Goal: Transaction & Acquisition: Purchase product/service

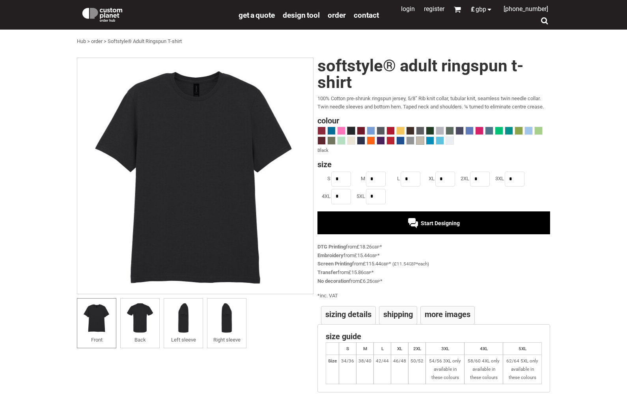
click at [418, 140] on span at bounding box center [419, 140] width 7 height 7
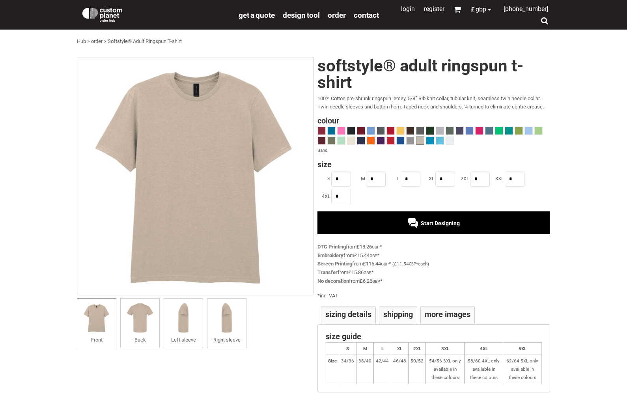
click at [430, 130] on span at bounding box center [429, 130] width 7 height 7
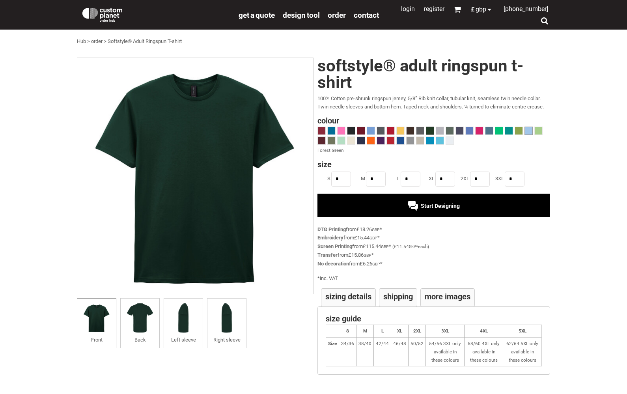
click at [529, 129] on span at bounding box center [528, 130] width 7 height 7
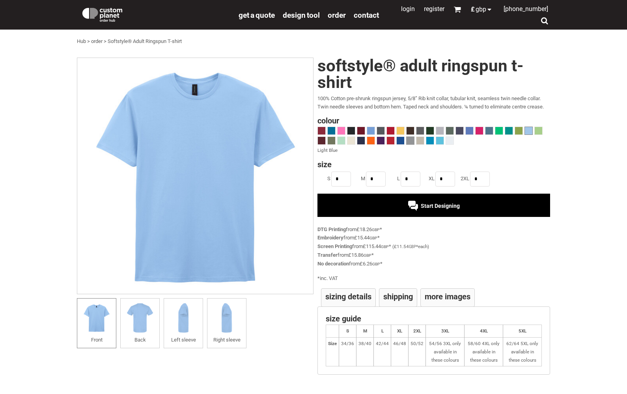
click at [413, 140] on span at bounding box center [409, 140] width 7 height 7
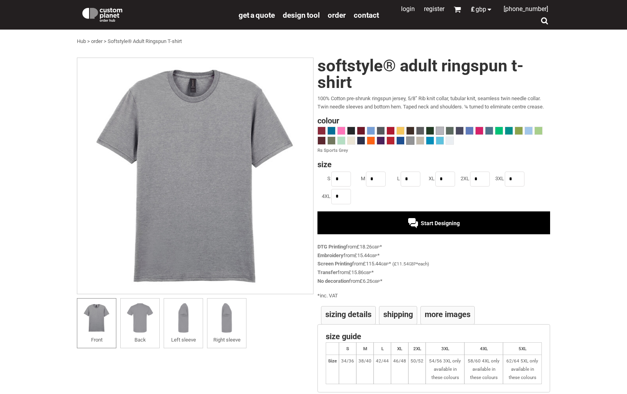
click at [438, 129] on span at bounding box center [439, 130] width 7 height 7
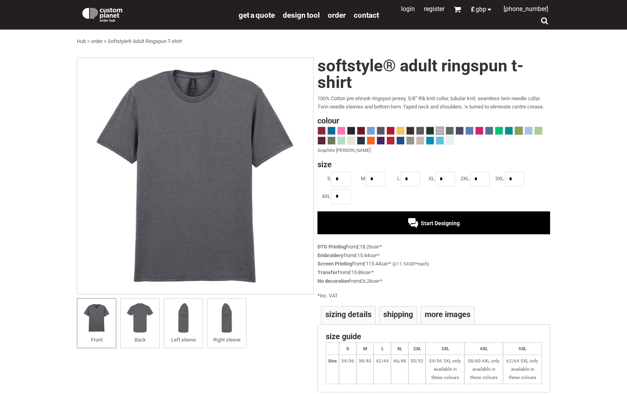
click at [520, 131] on span at bounding box center [518, 130] width 7 height 7
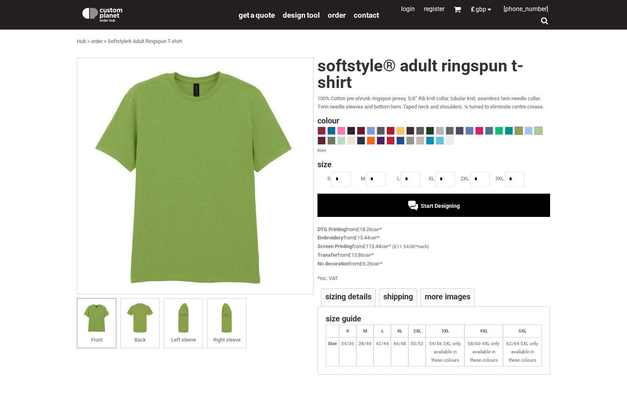
click at [540, 133] on span at bounding box center [538, 130] width 7 height 7
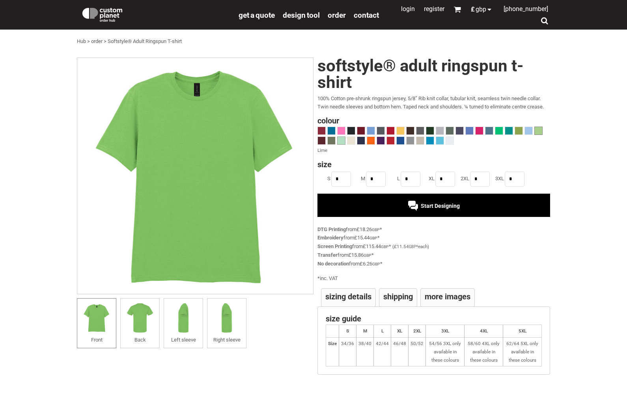
click at [343, 142] on span at bounding box center [340, 140] width 7 height 7
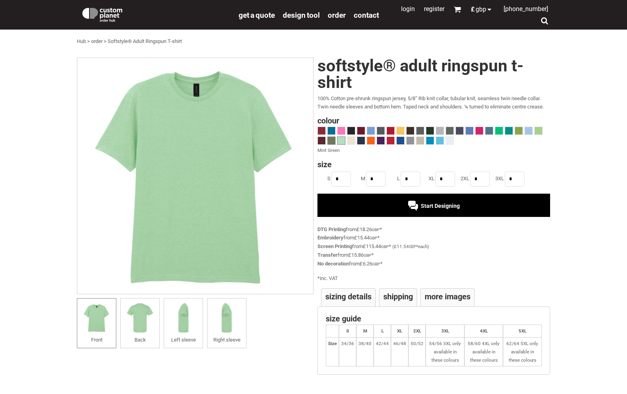
scroll to position [36, 0]
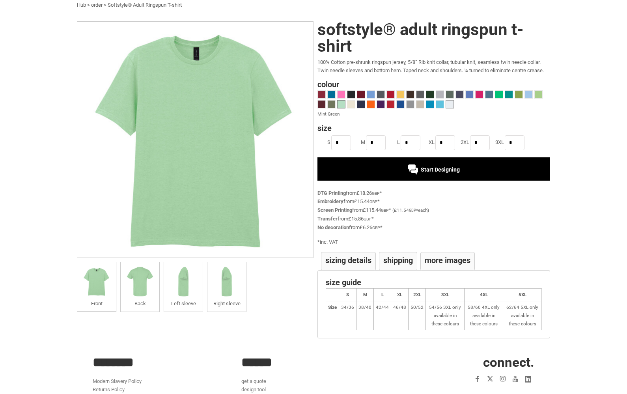
click at [447, 104] on span at bounding box center [449, 104] width 7 height 7
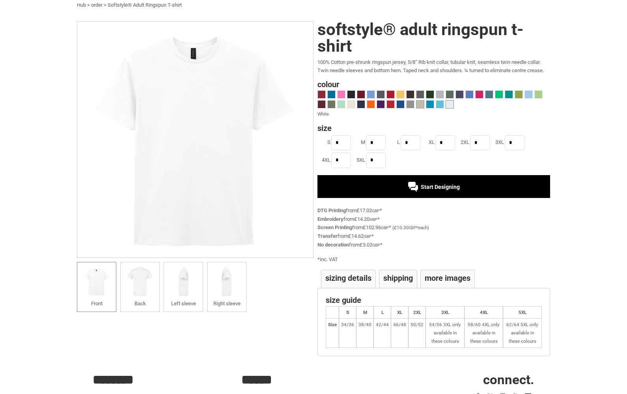
click at [419, 104] on span at bounding box center [419, 104] width 7 height 7
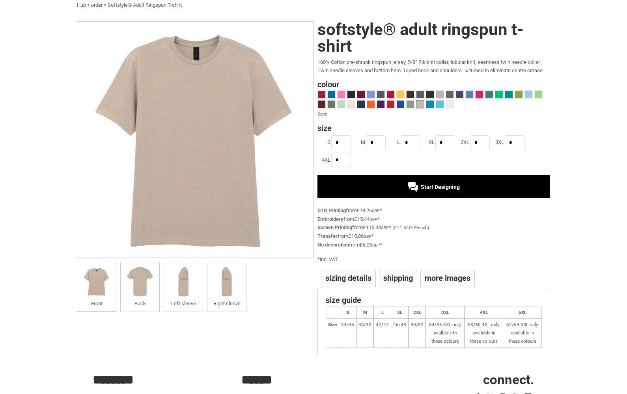
click at [386, 181] on div "Start Designing" at bounding box center [433, 186] width 233 height 23
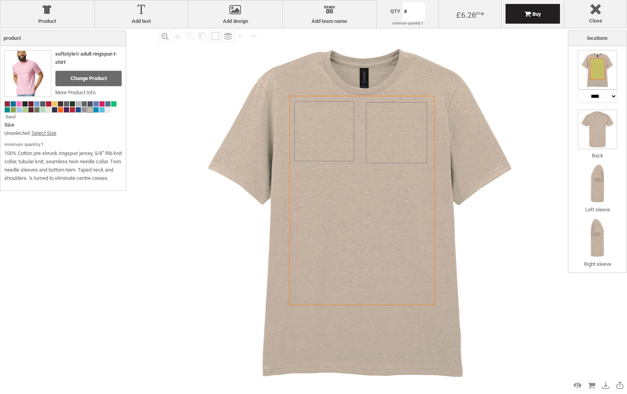
click at [607, 124] on img at bounding box center [597, 129] width 39 height 39
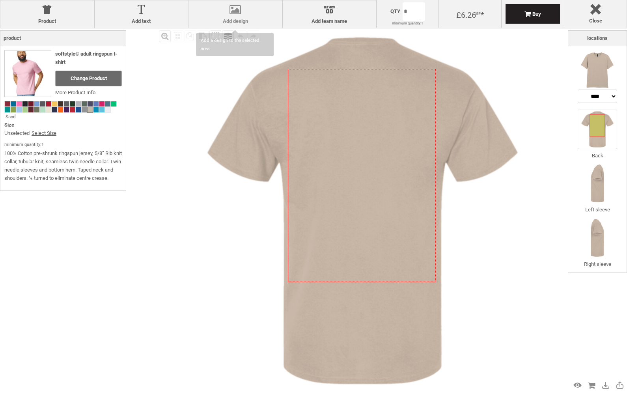
click at [231, 21] on label "Add design" at bounding box center [235, 21] width 86 height 6
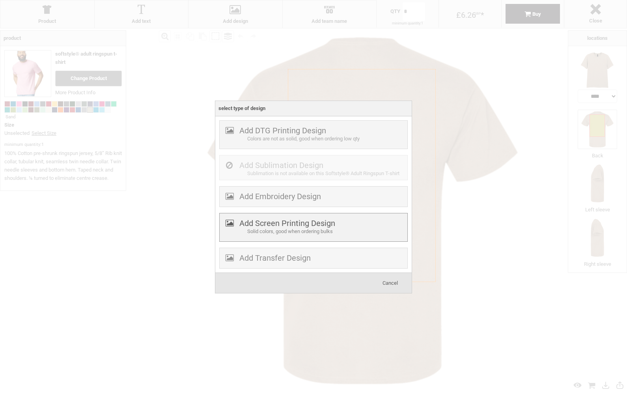
click at [272, 226] on label "Add Screen Printing Design" at bounding box center [287, 222] width 96 height 9
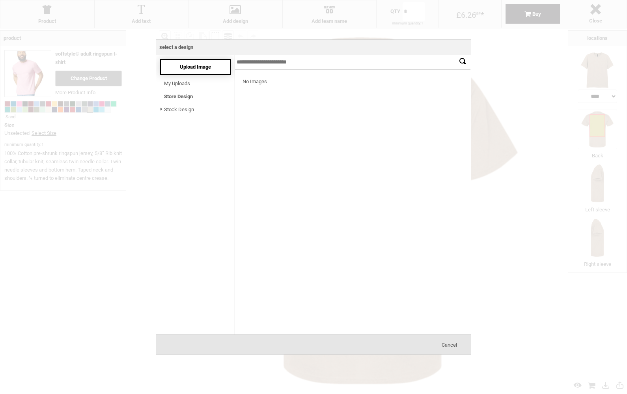
click at [200, 68] on span "Upload Image" at bounding box center [195, 67] width 31 height 6
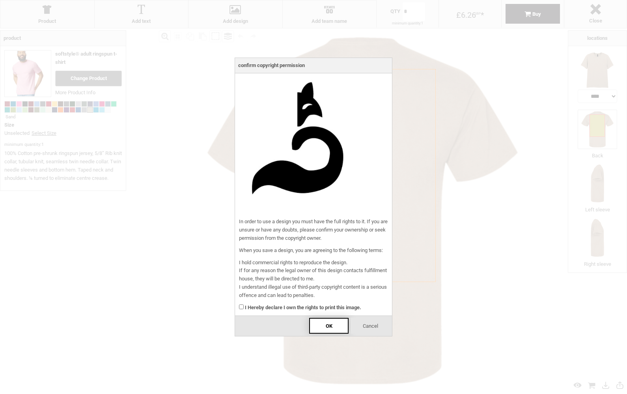
click at [320, 328] on div "OK" at bounding box center [328, 326] width 39 height 16
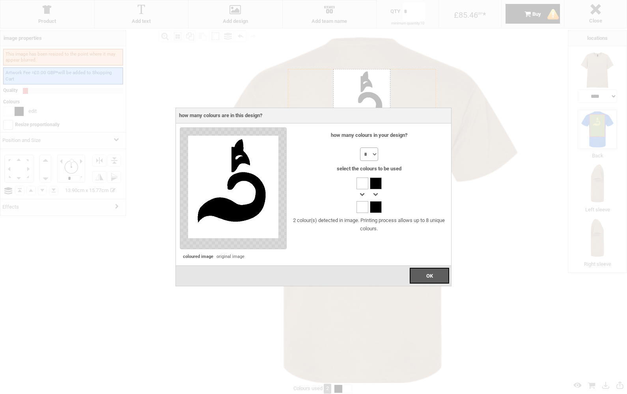
click at [372, 161] on select "* * * * * * * *" at bounding box center [369, 153] width 18 height 13
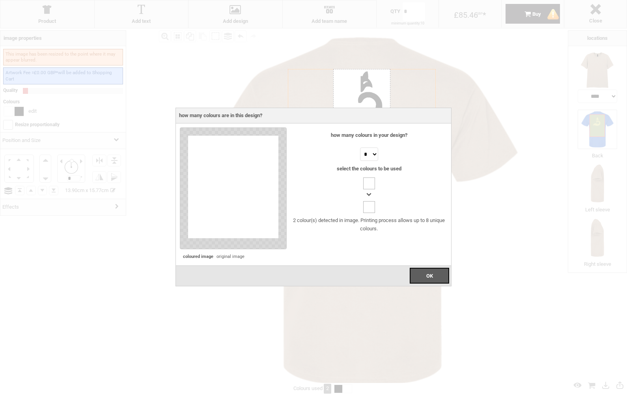
click at [367, 183] on div at bounding box center [369, 183] width 12 height 12
click at [369, 192] on div at bounding box center [369, 195] width 12 height 12
click at [368, 205] on div at bounding box center [369, 207] width 12 height 12
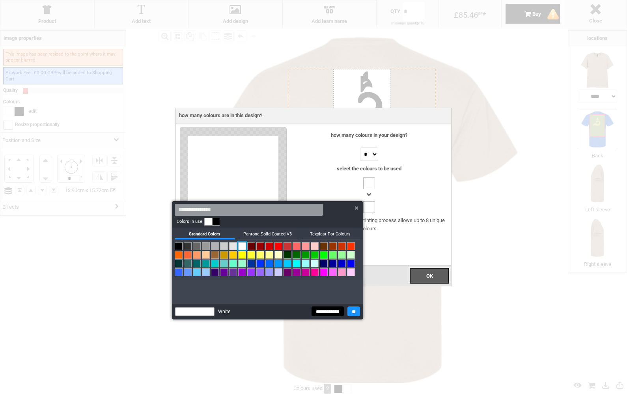
click at [372, 181] on div at bounding box center [313, 197] width 627 height 394
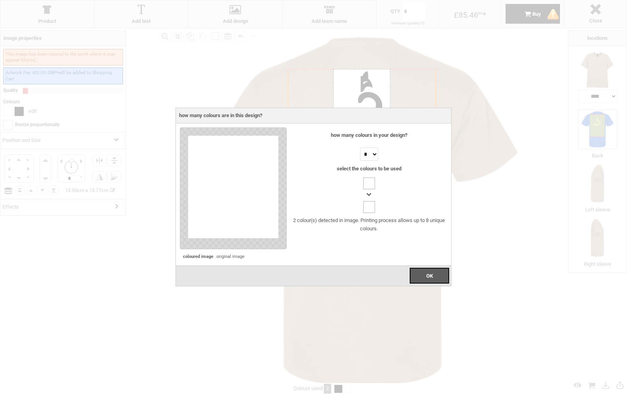
click at [367, 183] on div at bounding box center [369, 183] width 12 height 12
click at [369, 204] on div at bounding box center [369, 207] width 12 height 12
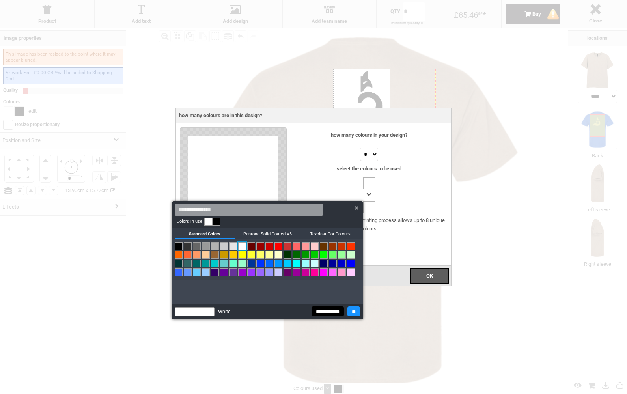
click at [214, 253] on link at bounding box center [215, 255] width 8 height 8
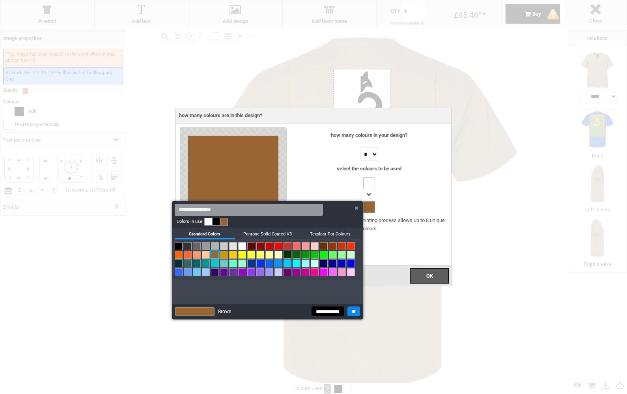
click at [350, 309] on input "**" at bounding box center [353, 311] width 13 height 10
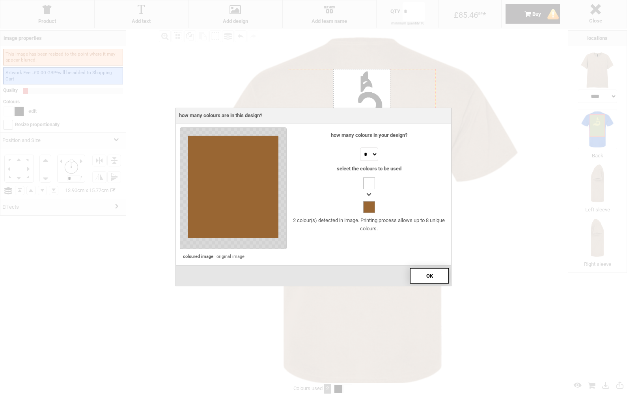
click at [425, 272] on div "OK" at bounding box center [429, 276] width 39 height 16
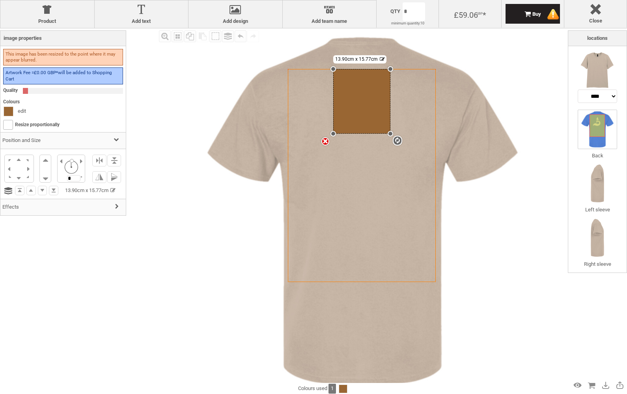
click at [22, 110] on link "edit" at bounding box center [22, 111] width 8 height 6
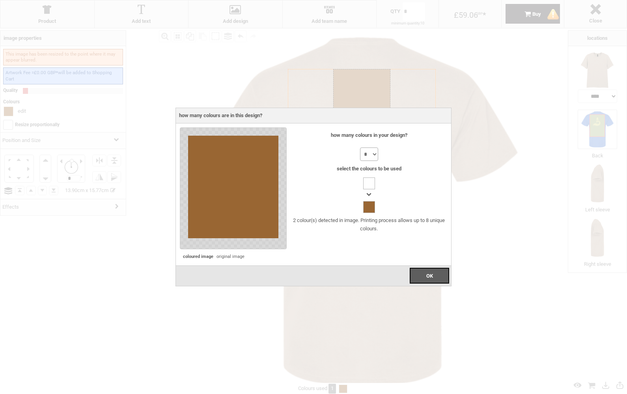
click at [372, 154] on select "* * * * * * * *" at bounding box center [369, 153] width 18 height 13
select select "*"
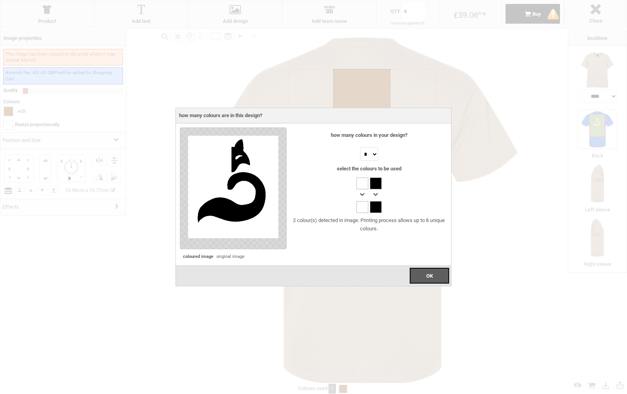
click at [376, 182] on div at bounding box center [376, 183] width 12 height 12
click at [364, 185] on div at bounding box center [362, 183] width 12 height 12
click at [363, 205] on div at bounding box center [362, 207] width 12 height 12
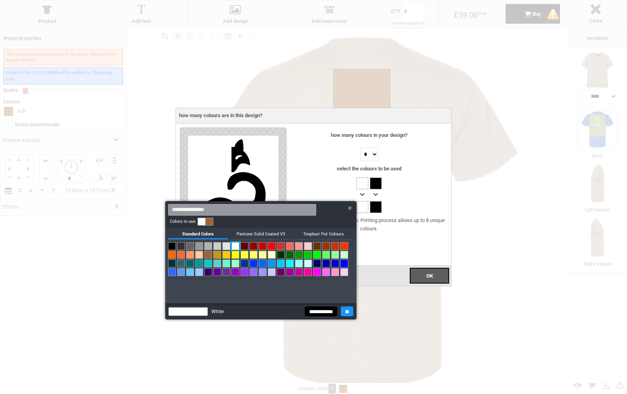
click at [306, 310] on input "**********" at bounding box center [321, 311] width 32 height 10
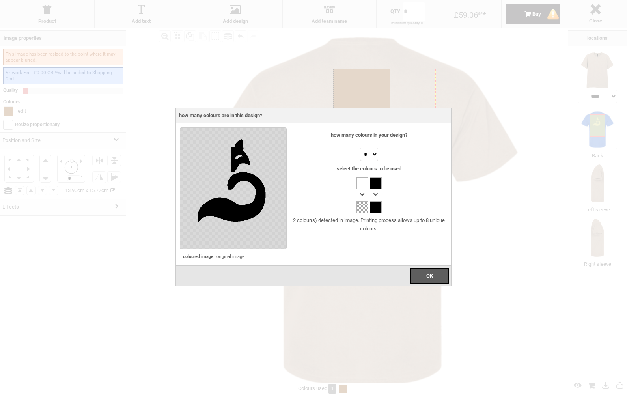
click at [377, 207] on div at bounding box center [376, 207] width 12 height 12
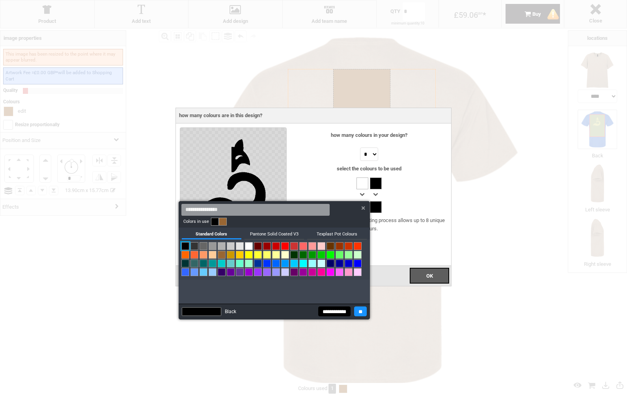
click at [203, 245] on link at bounding box center [203, 246] width 8 height 8
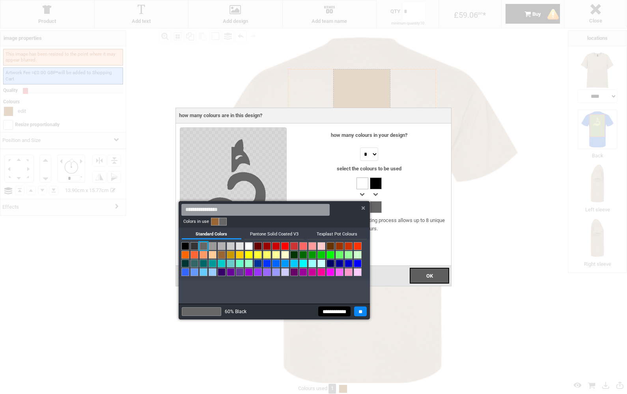
click at [357, 310] on input "**" at bounding box center [360, 311] width 13 height 10
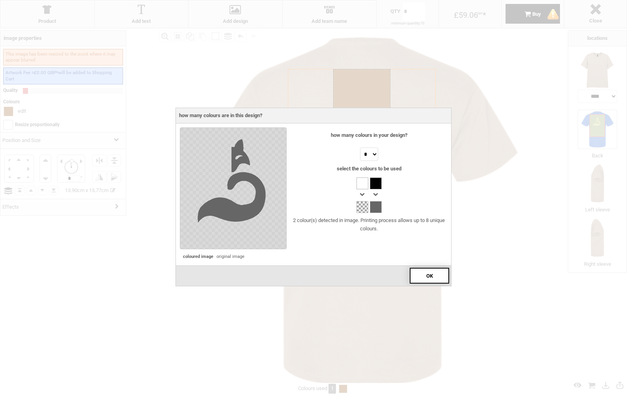
click at [436, 276] on div "OK" at bounding box center [429, 276] width 39 height 16
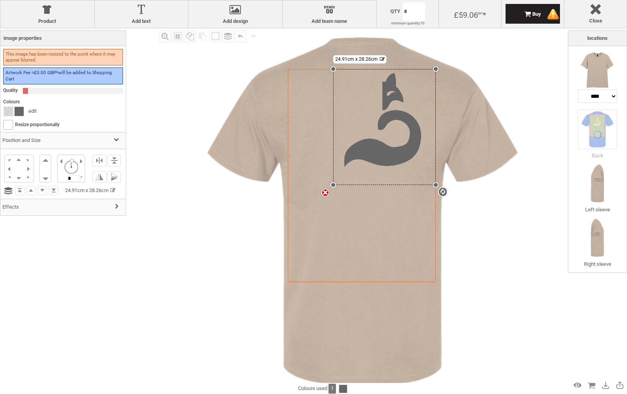
drag, startPoint x: 390, startPoint y: 131, endPoint x: 419, endPoint y: 185, distance: 61.2
click at [419, 185] on div "Created with [PERSON_NAME] 2.1.2 Created with [PERSON_NAME] 2.1.2 Created with …" at bounding box center [362, 175] width 148 height 213
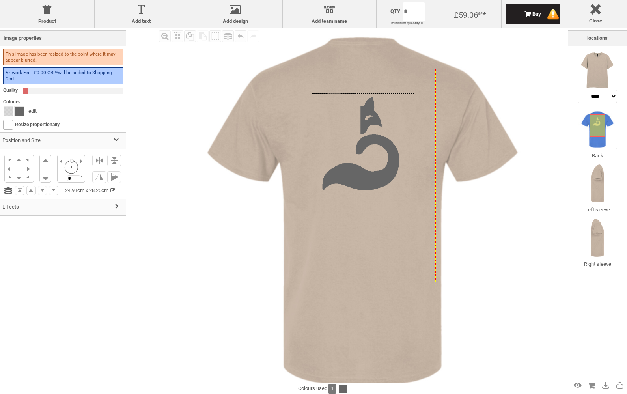
drag, startPoint x: 391, startPoint y: 128, endPoint x: 370, endPoint y: 152, distance: 32.7
click at [370, 152] on div at bounding box center [362, 151] width 103 height 116
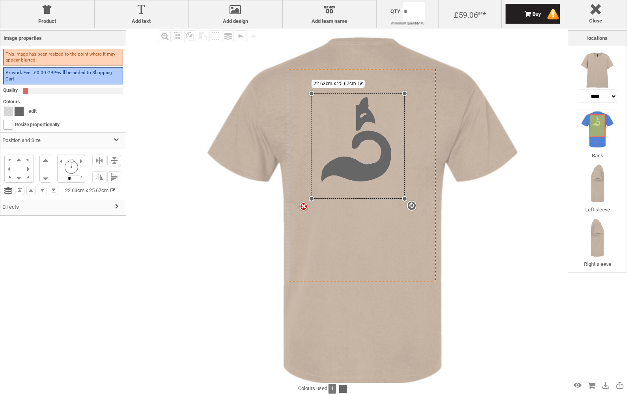
drag, startPoint x: 414, startPoint y: 210, endPoint x: 407, endPoint y: 199, distance: 13.1
click at [407, 199] on div "Created with [PERSON_NAME] 2.1.2 Created with [PERSON_NAME] 2.1.2 Created with …" at bounding box center [362, 175] width 148 height 213
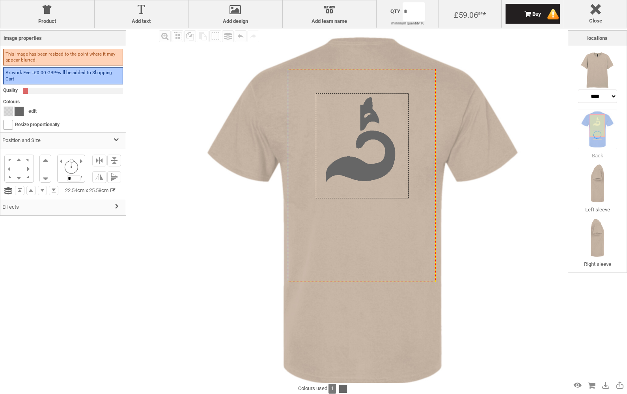
drag, startPoint x: 389, startPoint y: 170, endPoint x: 393, endPoint y: 170, distance: 4.3
click at [393, 170] on div at bounding box center [362, 145] width 93 height 105
click at [480, 229] on img at bounding box center [362, 210] width 364 height 364
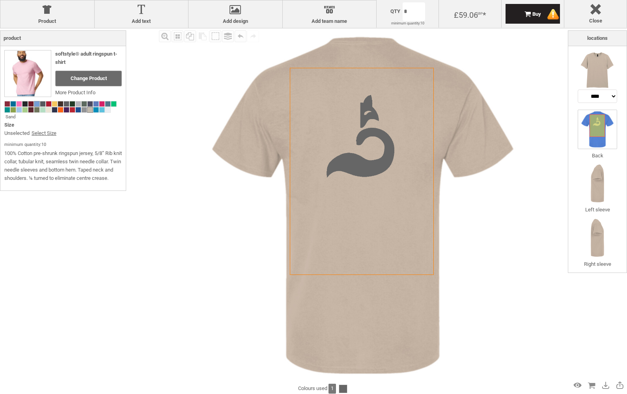
click at [37, 103] on span at bounding box center [36, 103] width 5 height 5
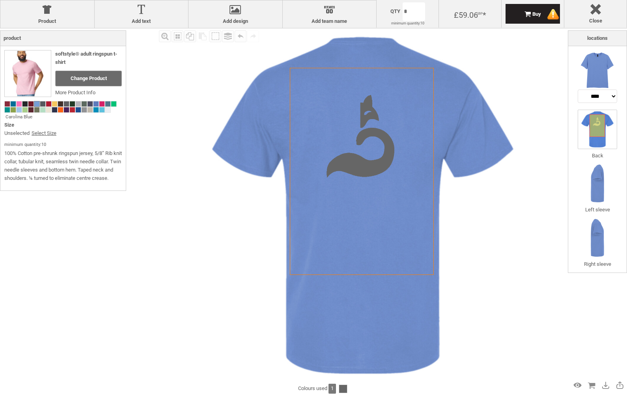
click at [567, 209] on div "Fill Background Zoom in Zoom out Select All Copy All Selected Paste Off On Grou…" at bounding box center [362, 205] width 411 height 354
click at [15, 110] on span at bounding box center [13, 109] width 5 height 5
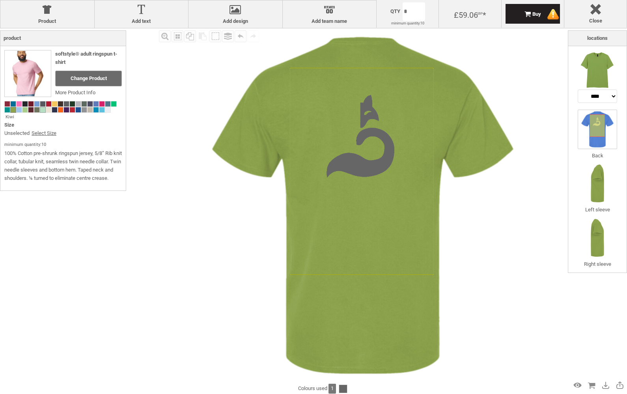
click at [41, 112] on span at bounding box center [42, 109] width 5 height 5
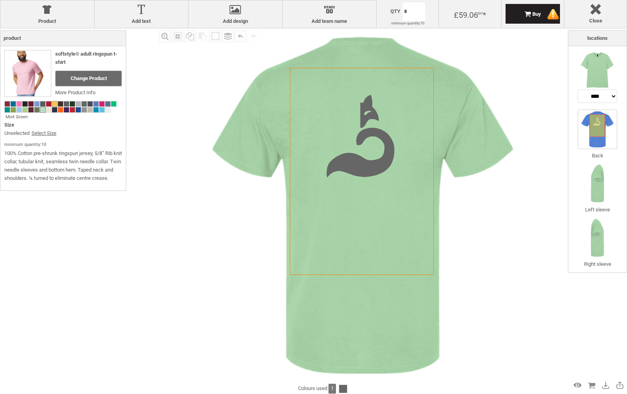
click at [56, 104] on span at bounding box center [54, 103] width 5 height 5
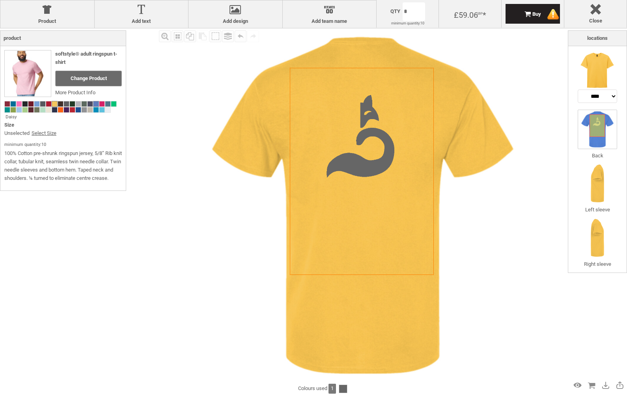
click at [98, 103] on span at bounding box center [95, 103] width 5 height 5
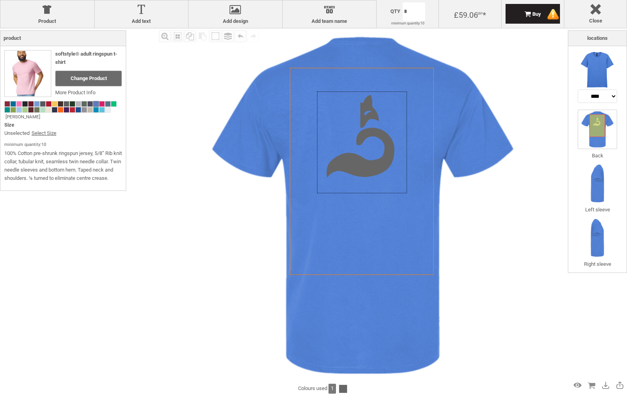
click at [357, 160] on div at bounding box center [362, 142] width 90 height 102
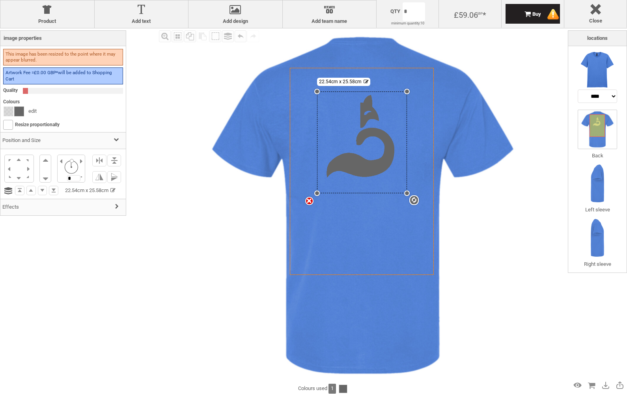
click at [20, 110] on div at bounding box center [19, 111] width 9 height 9
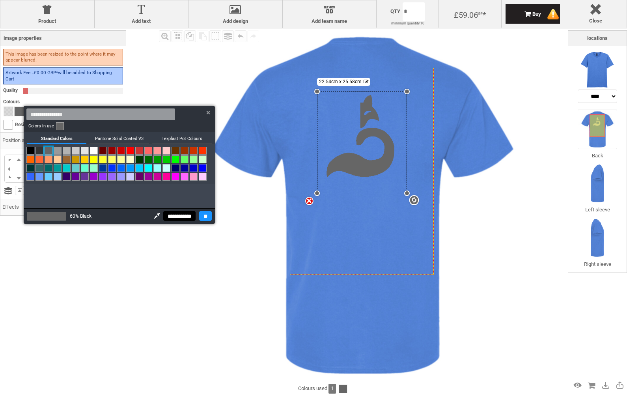
click at [96, 150] on link at bounding box center [94, 151] width 8 height 8
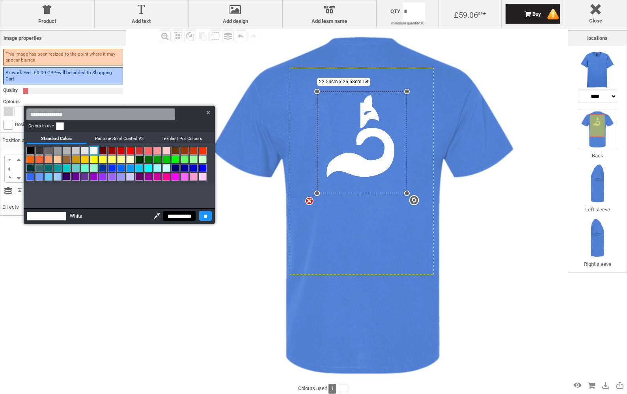
click at [169, 276] on div at bounding box center [313, 197] width 627 height 394
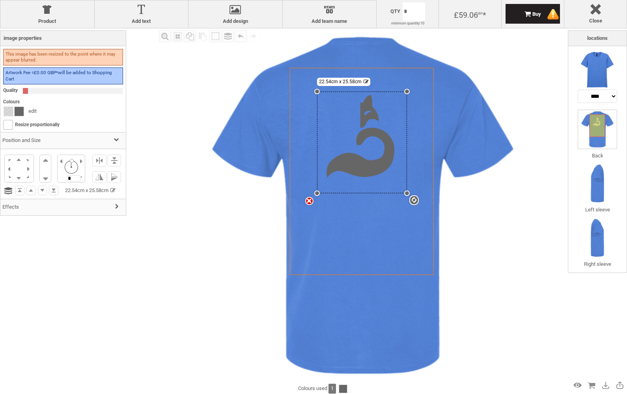
click at [207, 247] on img at bounding box center [363, 205] width 354 height 354
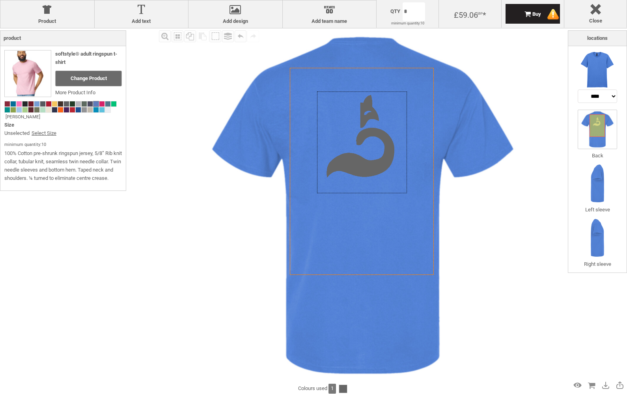
click at [330, 147] on div at bounding box center [362, 142] width 90 height 102
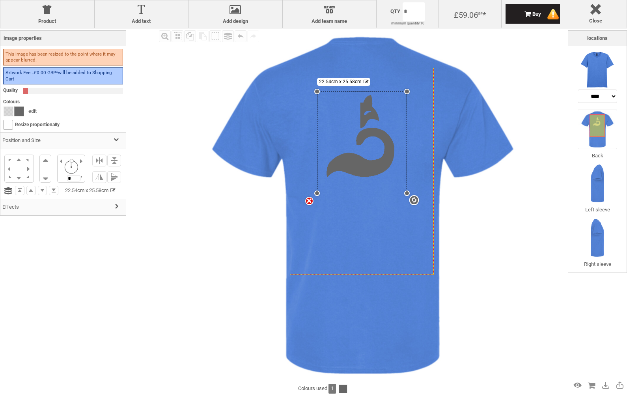
click at [21, 110] on div at bounding box center [19, 111] width 9 height 9
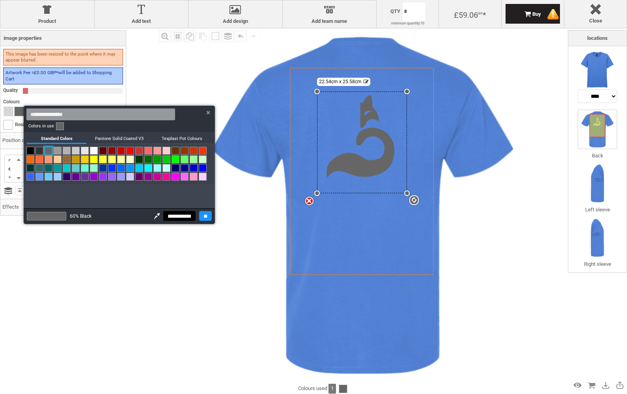
click at [94, 150] on link at bounding box center [94, 151] width 8 height 8
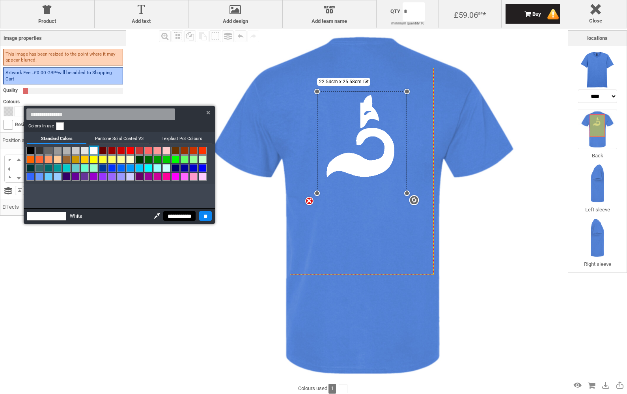
click at [203, 216] on input "**" at bounding box center [205, 216] width 13 height 10
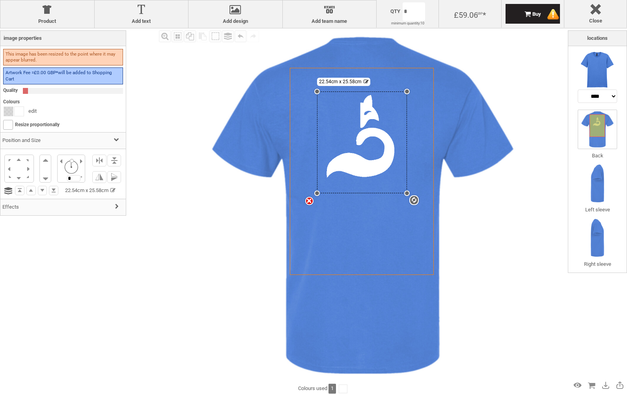
click at [227, 232] on img at bounding box center [363, 205] width 354 height 354
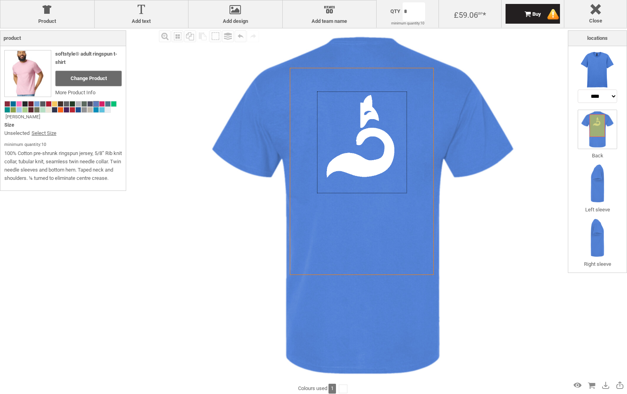
click at [291, 261] on icon "Created with [PERSON_NAME] 2.1.2" at bounding box center [362, 171] width 144 height 207
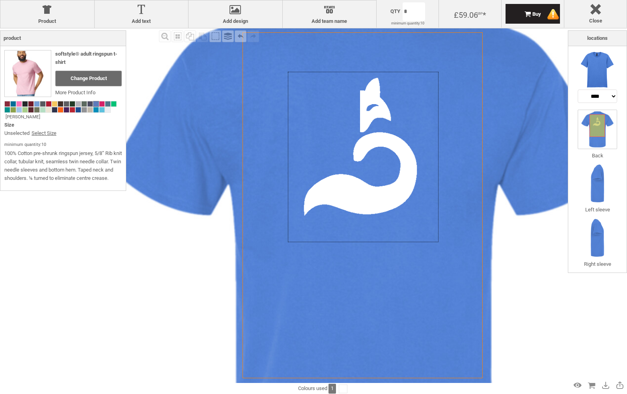
click at [330, 155] on div at bounding box center [363, 157] width 151 height 170
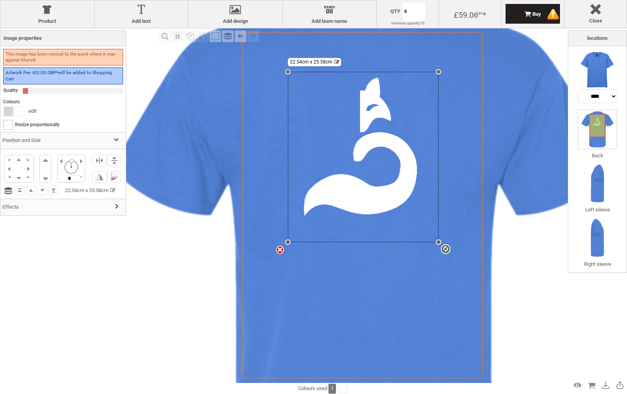
click at [279, 341] on icon "Created with [PERSON_NAME] 2.1.2" at bounding box center [362, 205] width 240 height 346
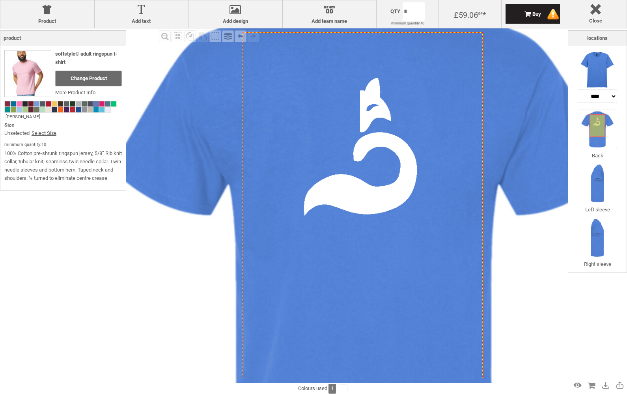
click at [279, 341] on icon "Created with [PERSON_NAME] 2.1.2" at bounding box center [362, 205] width 240 height 346
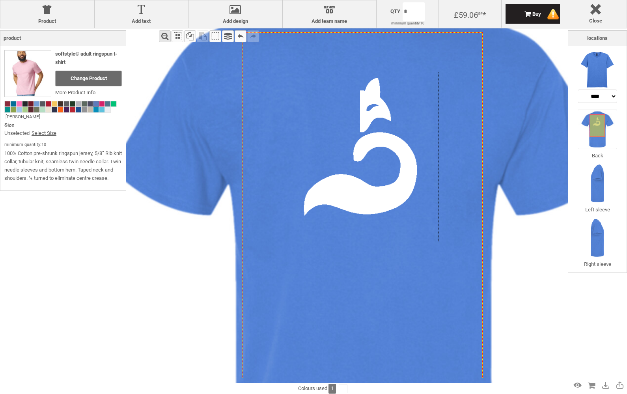
click at [167, 38] on div "Zoom out" at bounding box center [165, 36] width 12 height 12
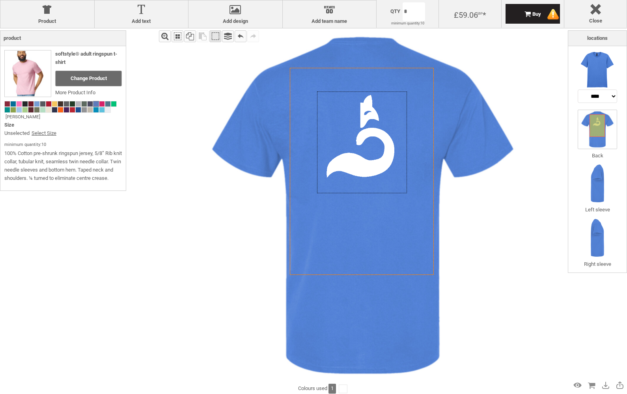
click at [216, 35] on div "Off" at bounding box center [215, 36] width 12 height 12
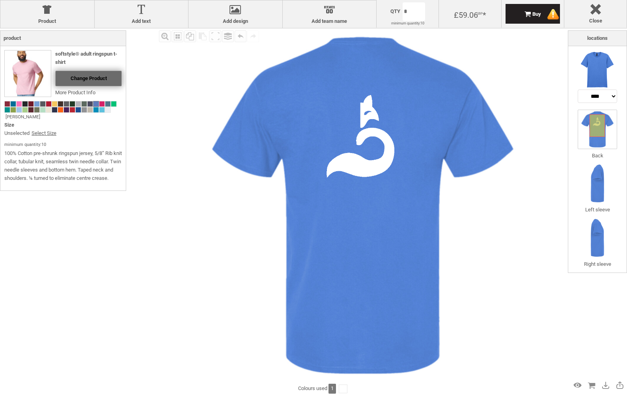
click at [103, 76] on span "Change Product" at bounding box center [89, 78] width 36 height 6
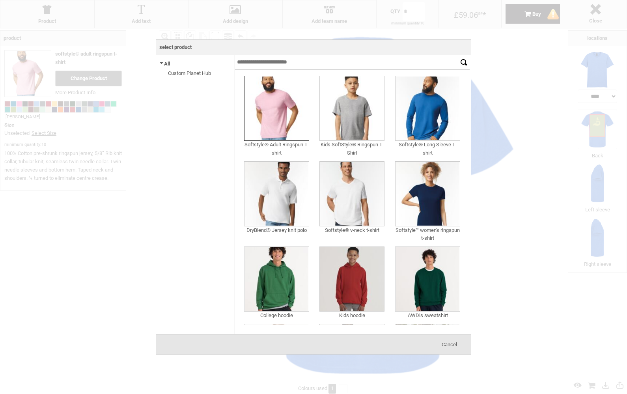
click at [276, 64] on input "text" at bounding box center [346, 62] width 223 height 15
type input "*"
